Goal: Check status: Check status

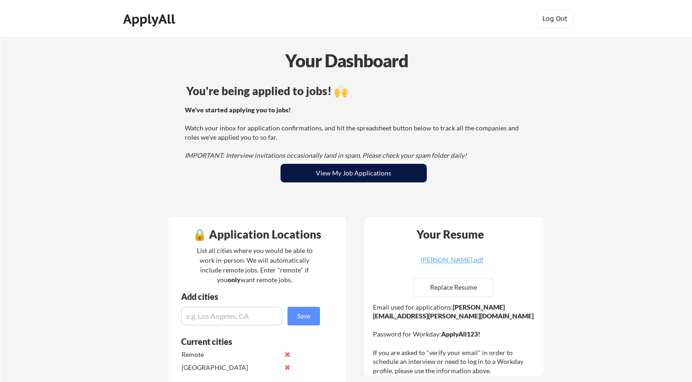
click at [305, 173] on button "View My Job Applications" at bounding box center [354, 173] width 146 height 19
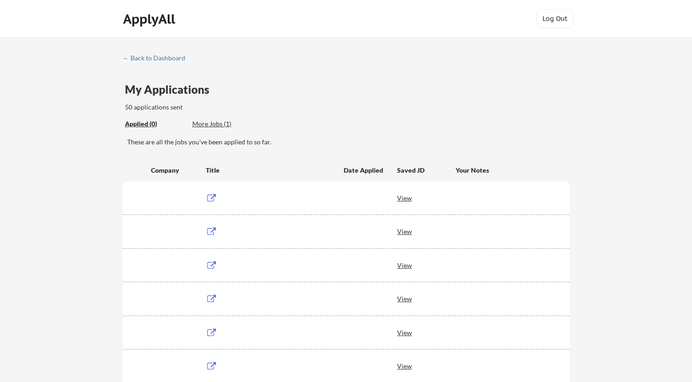
click at [200, 125] on div "More Jobs (1)" at bounding box center [226, 123] width 68 height 9
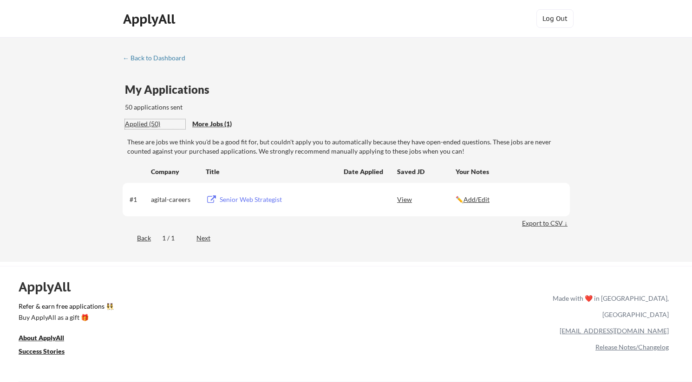
click at [147, 129] on div "Applied (50)" at bounding box center [155, 124] width 60 height 10
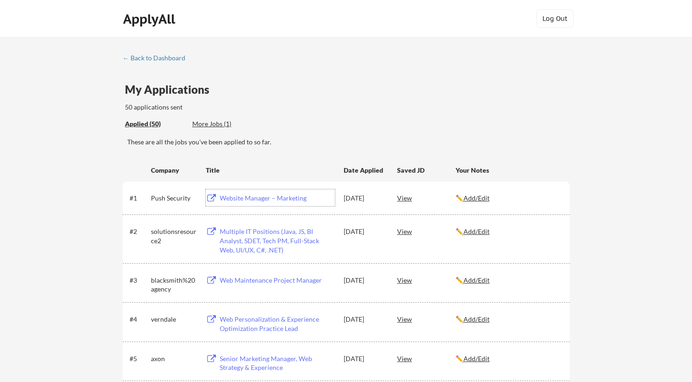
click at [253, 197] on div "Website Manager – Marketing" at bounding box center [277, 198] width 115 height 9
